Goal: Transaction & Acquisition: Purchase product/service

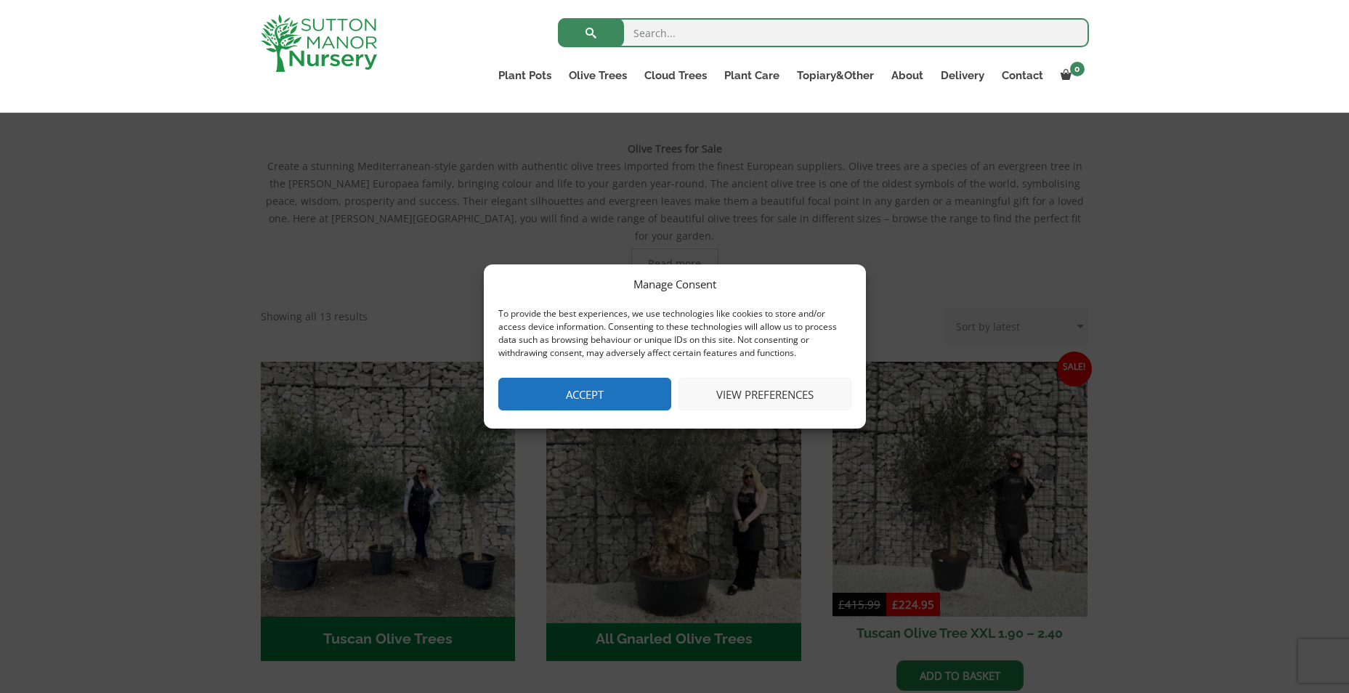
drag, startPoint x: 0, startPoint y: 0, endPoint x: 701, endPoint y: 388, distance: 801.1
click at [585, 381] on button "Accept" at bounding box center [584, 394] width 173 height 33
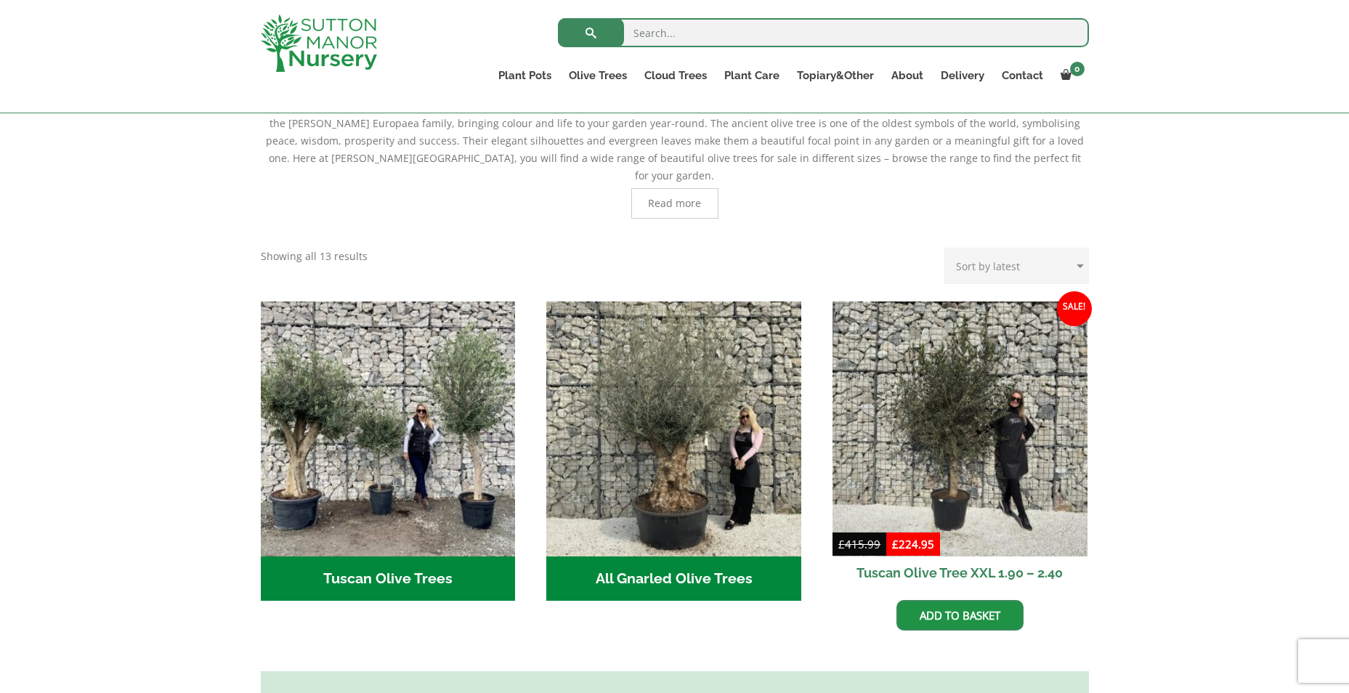
scroll to position [436, 0]
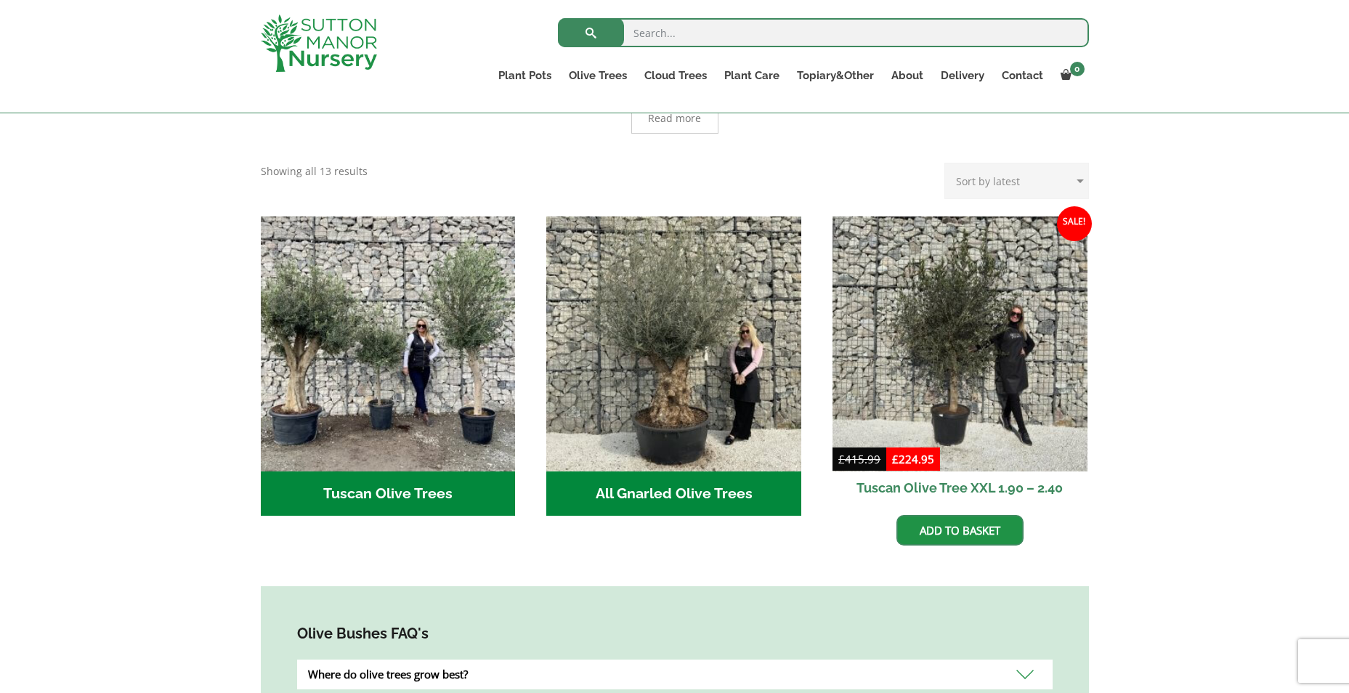
click at [657, 473] on h2 "All Gnarled Olive Trees (139)" at bounding box center [673, 493] width 255 height 45
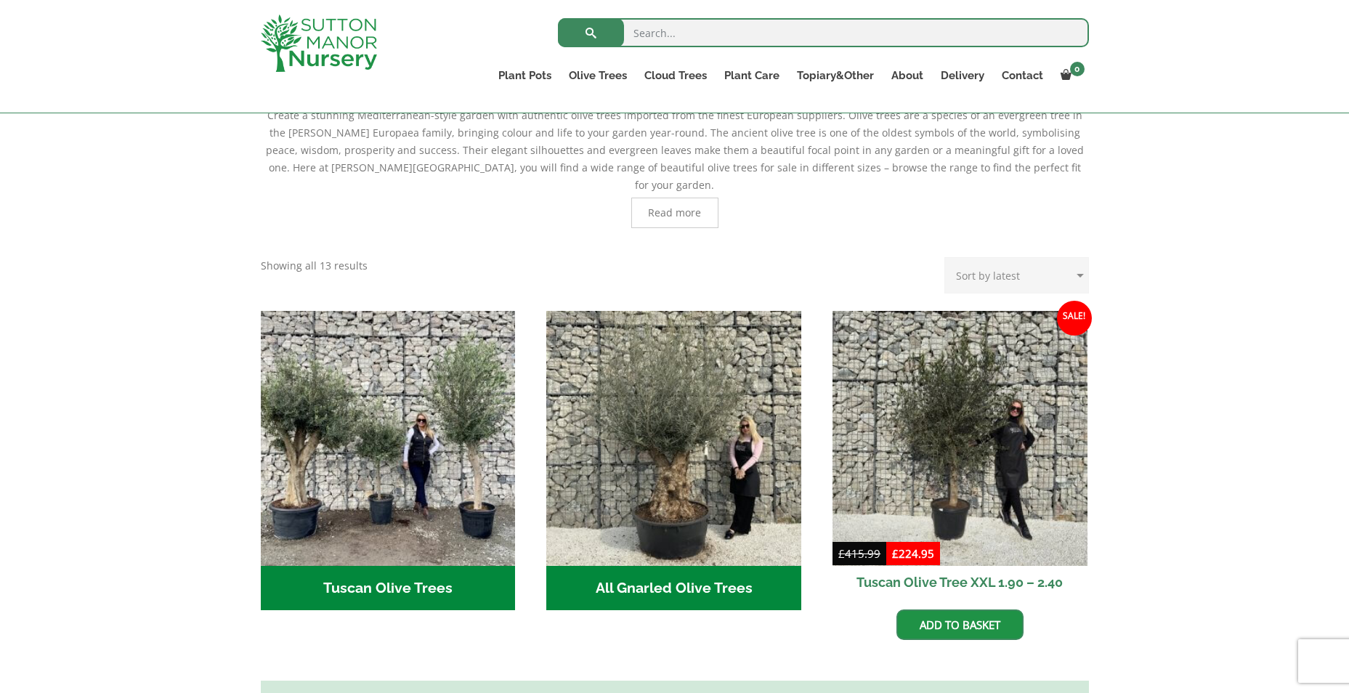
scroll to position [218, 0]
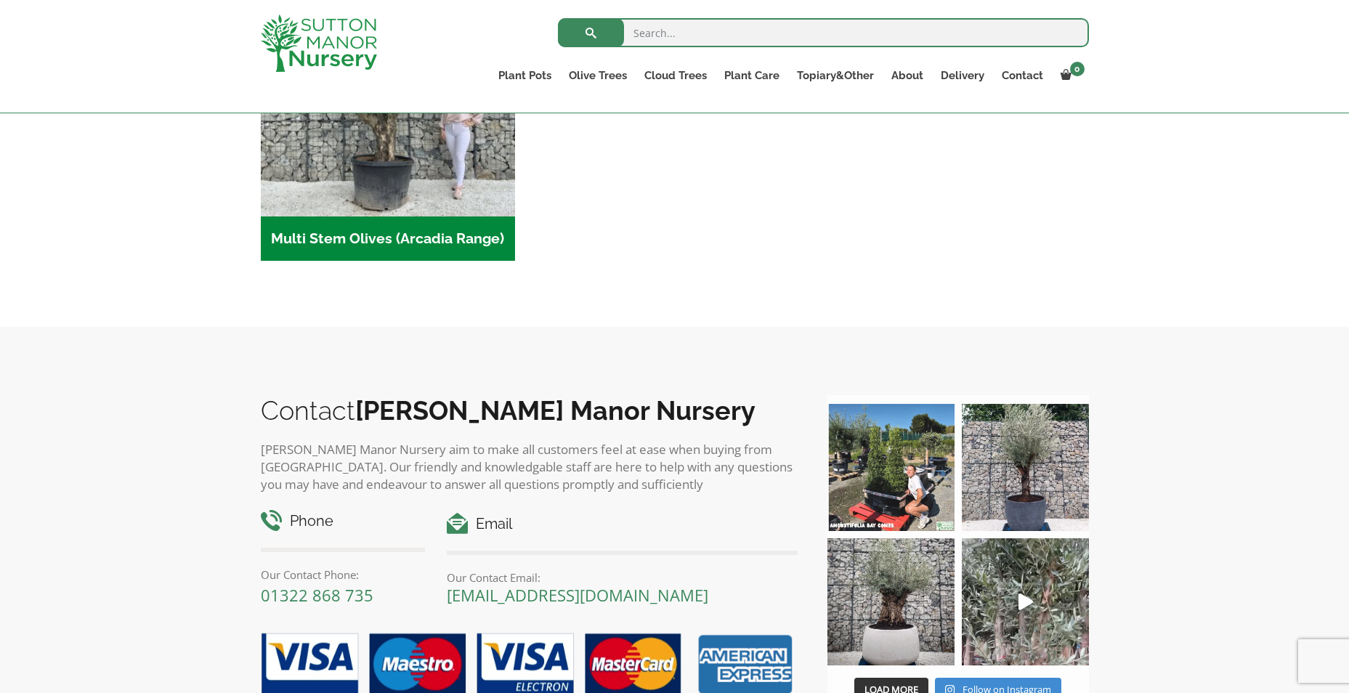
scroll to position [508, 0]
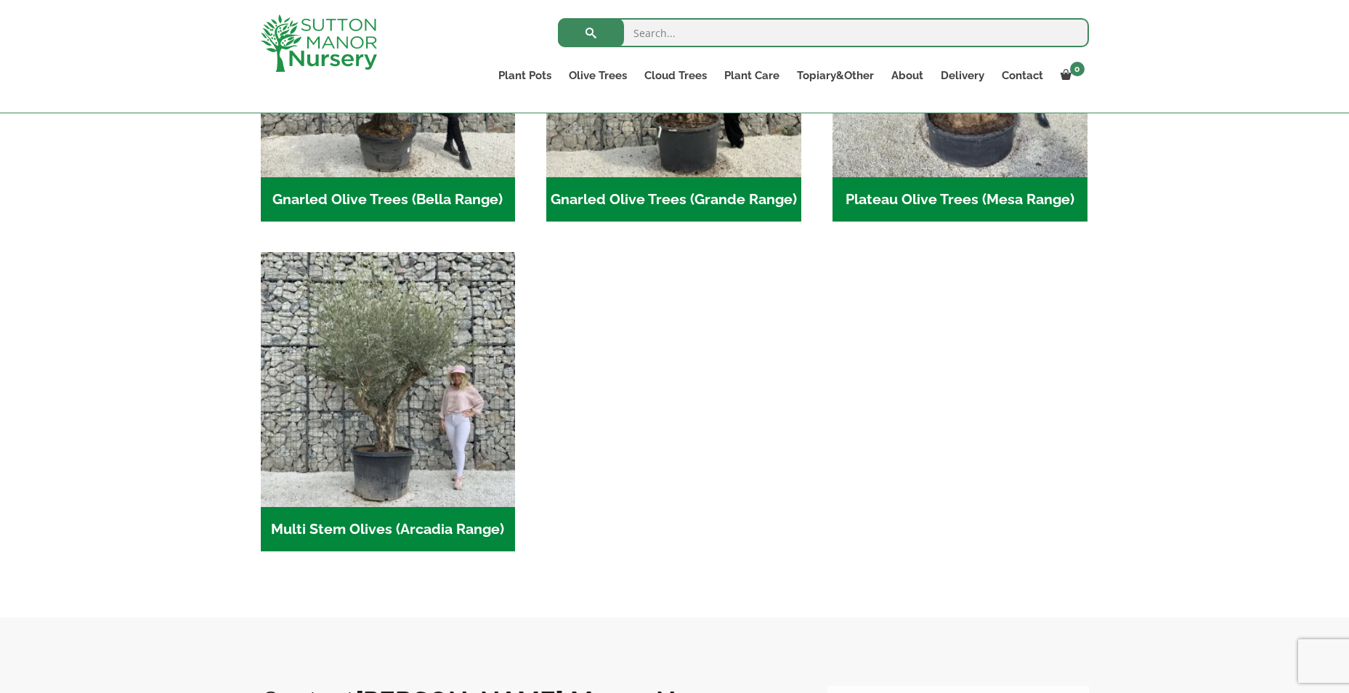
click at [392, 518] on h2 "Multi Stem Olives (Arcadia Range) (15)" at bounding box center [388, 529] width 255 height 45
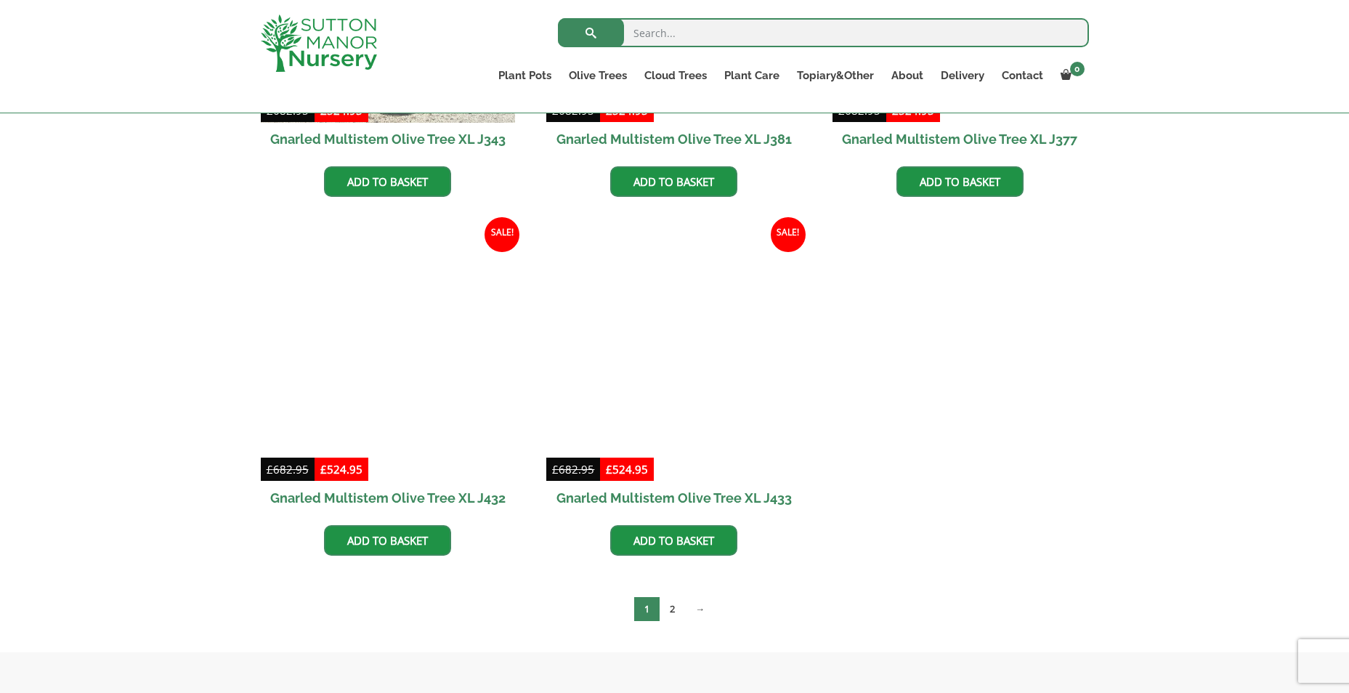
scroll to position [1961, 0]
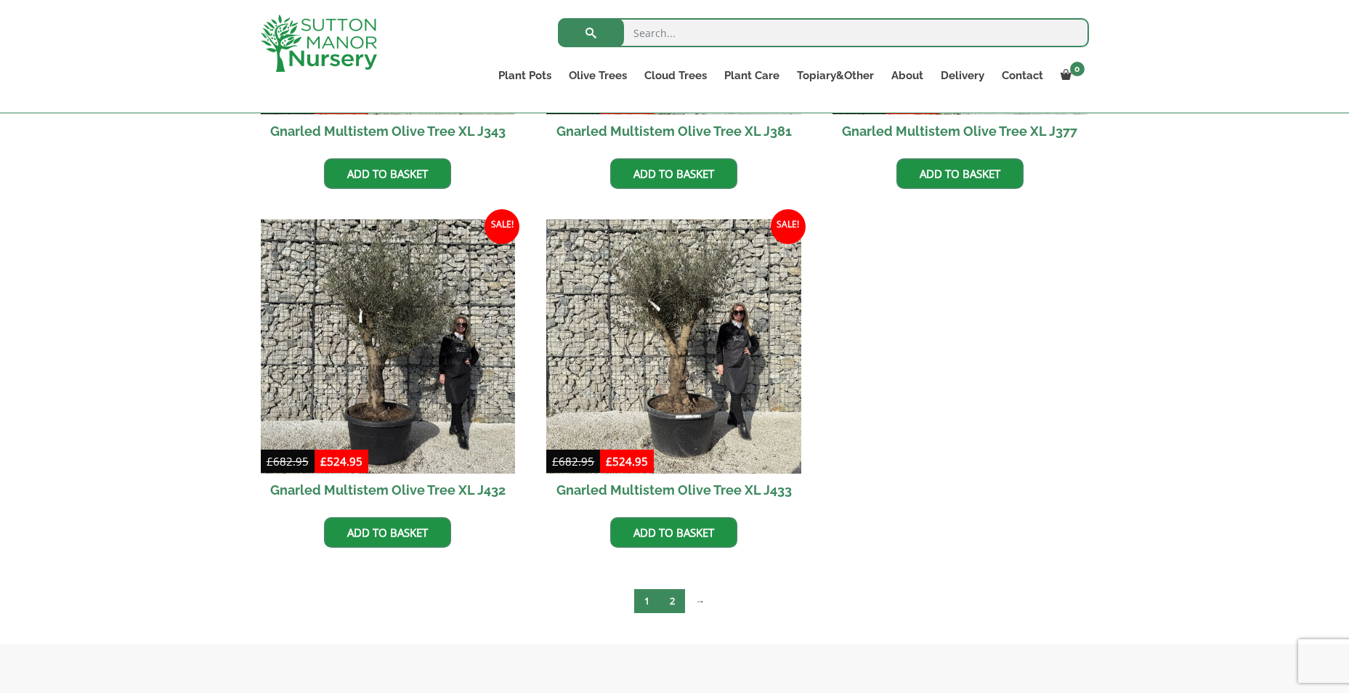
click at [676, 592] on link "2" at bounding box center [672, 601] width 25 height 24
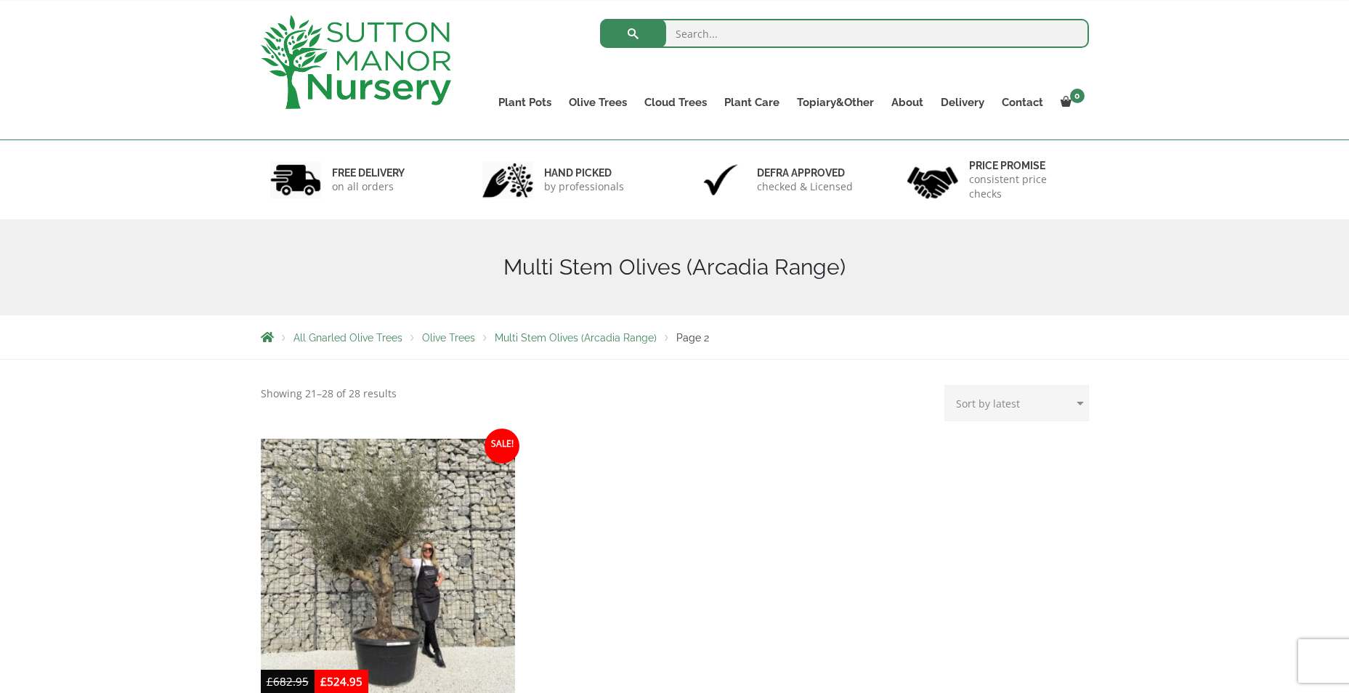
scroll to position [218, 0]
